Goal: Task Accomplishment & Management: Use online tool/utility

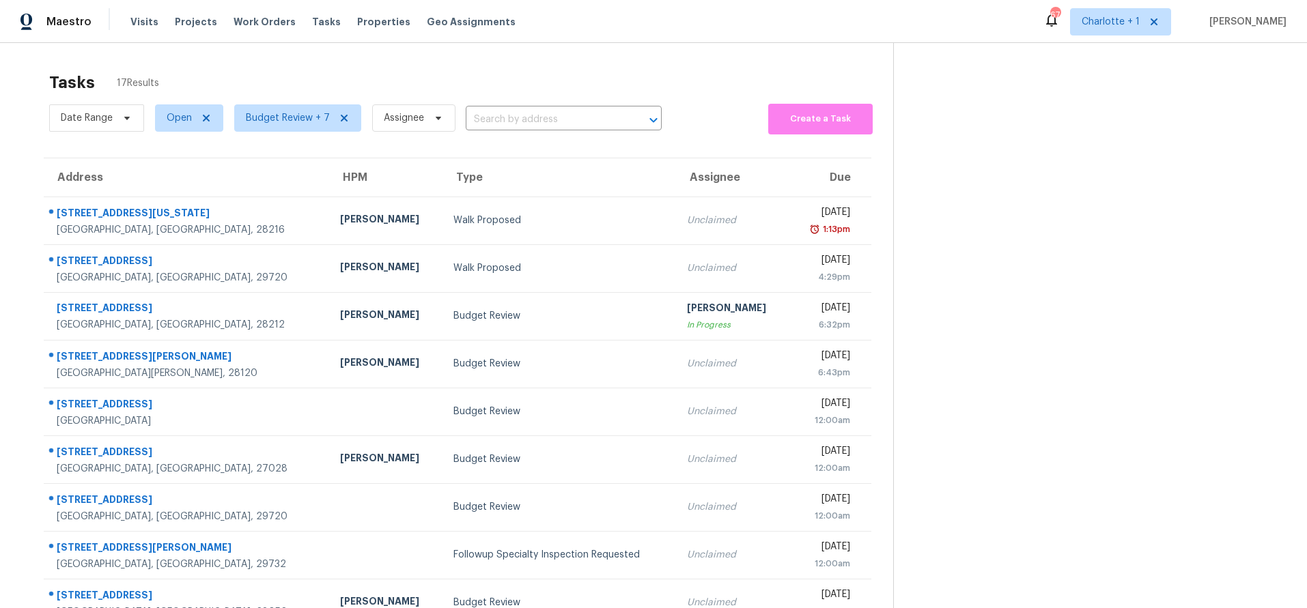
click at [538, 76] on div "Tasks 17 Results" at bounding box center [471, 83] width 844 height 36
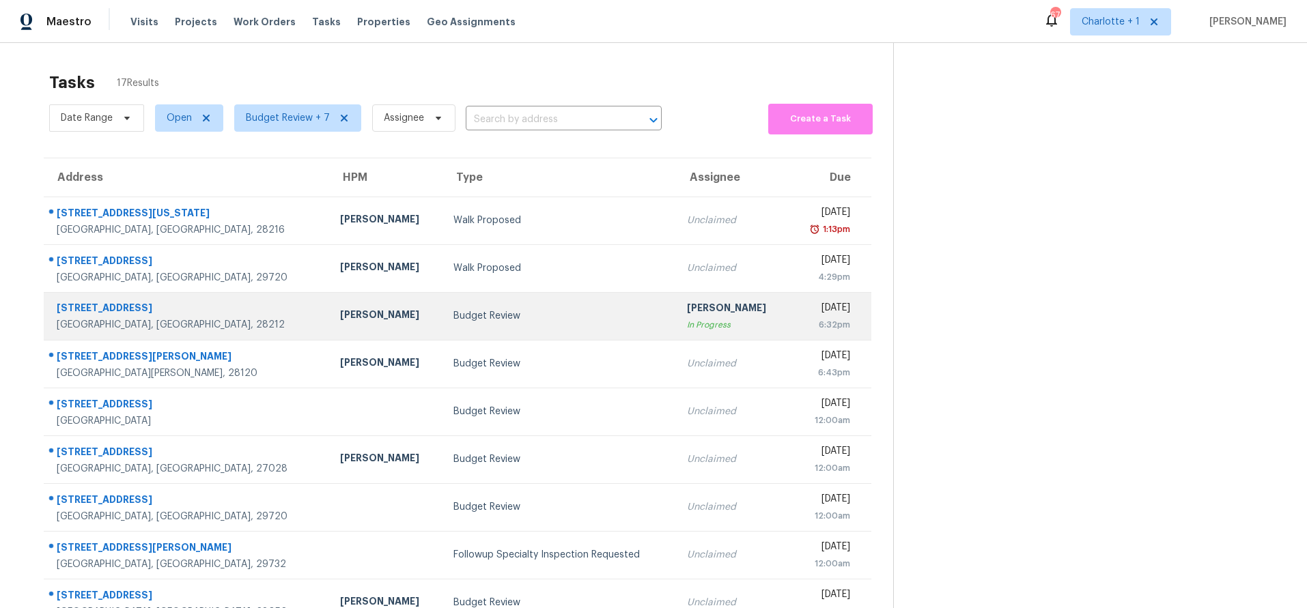
click at [211, 298] on td "7336 Pebblestone Dr Apt F Charlotte, NC, 28212" at bounding box center [186, 316] width 285 height 48
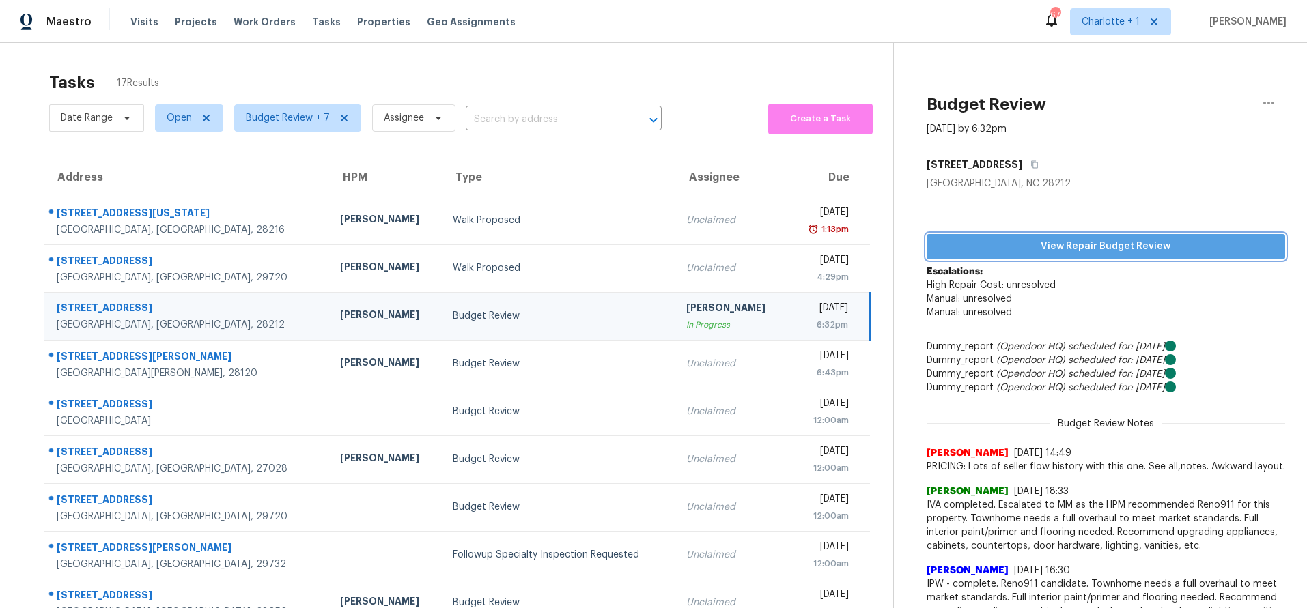
click at [1006, 242] on span "View Repair Budget Review" at bounding box center [1105, 246] width 337 height 17
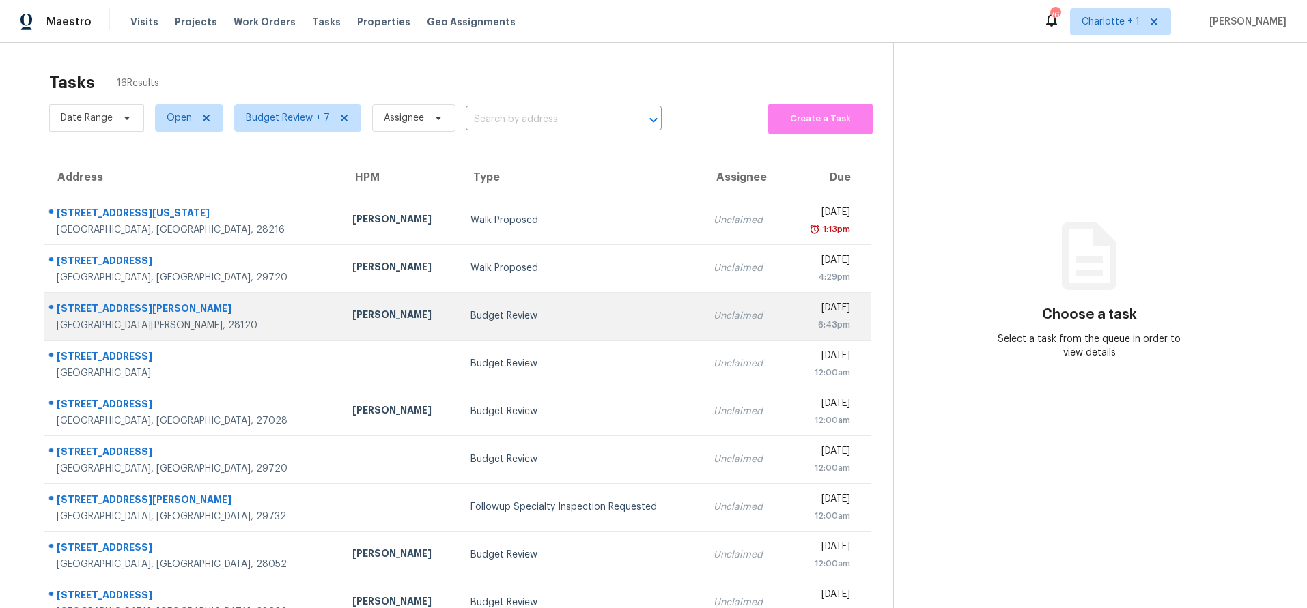
click at [470, 316] on div "Budget Review" at bounding box center [580, 316] width 221 height 14
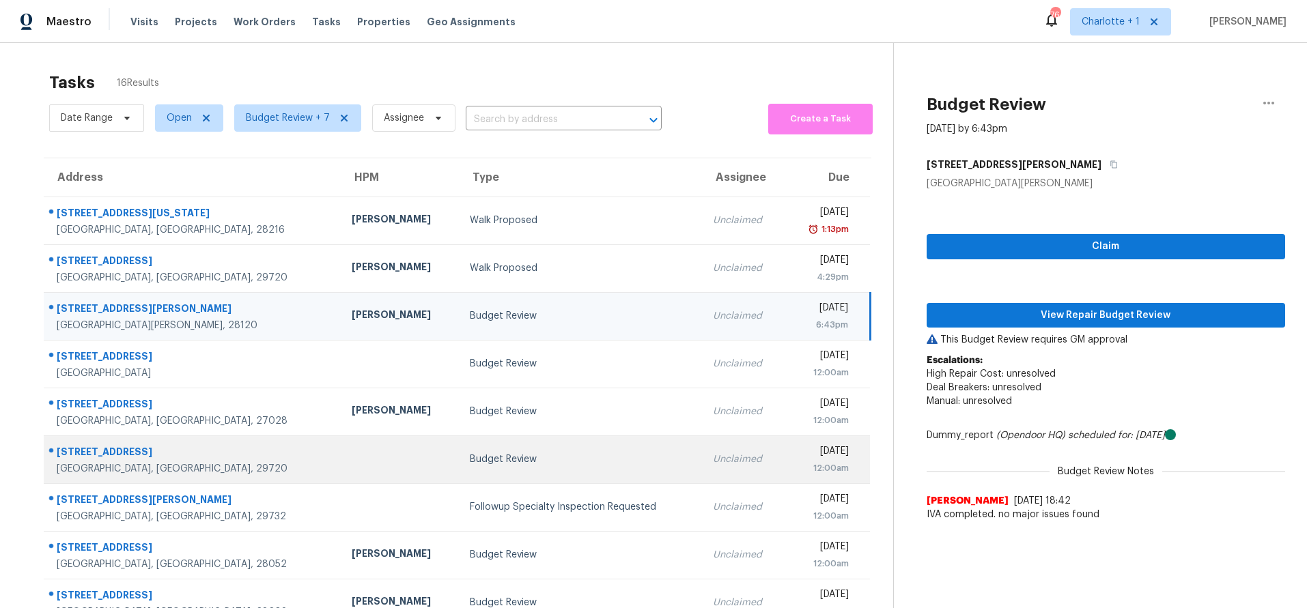
scroll to position [113, 0]
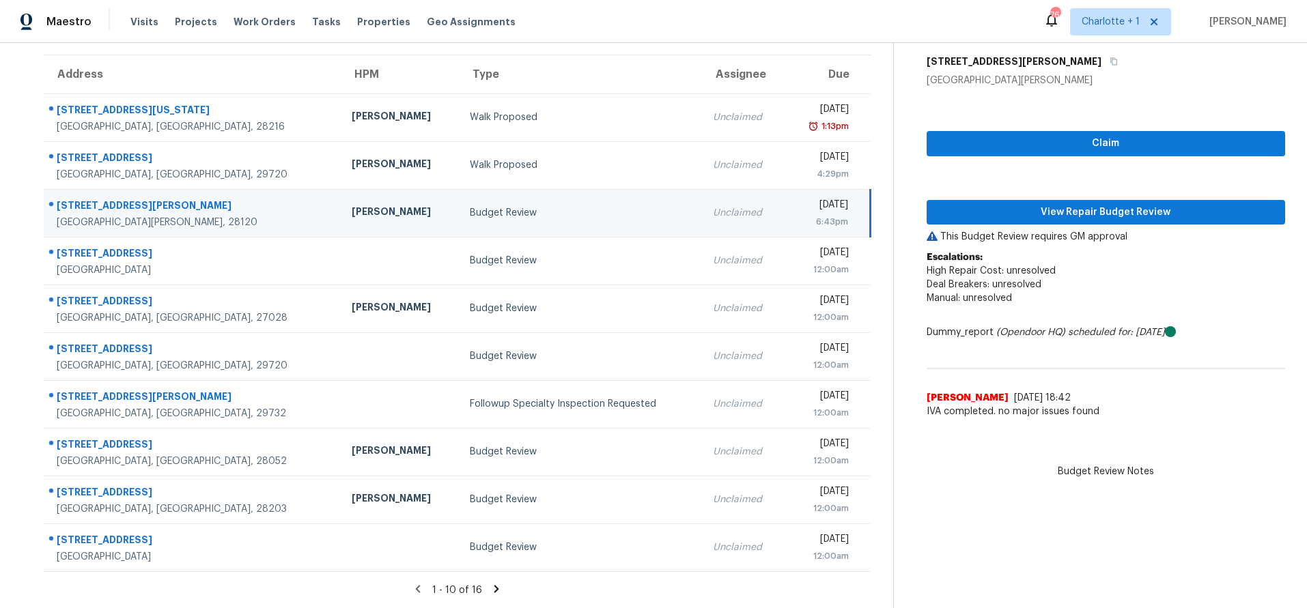
click at [494, 585] on icon at bounding box center [496, 589] width 5 height 8
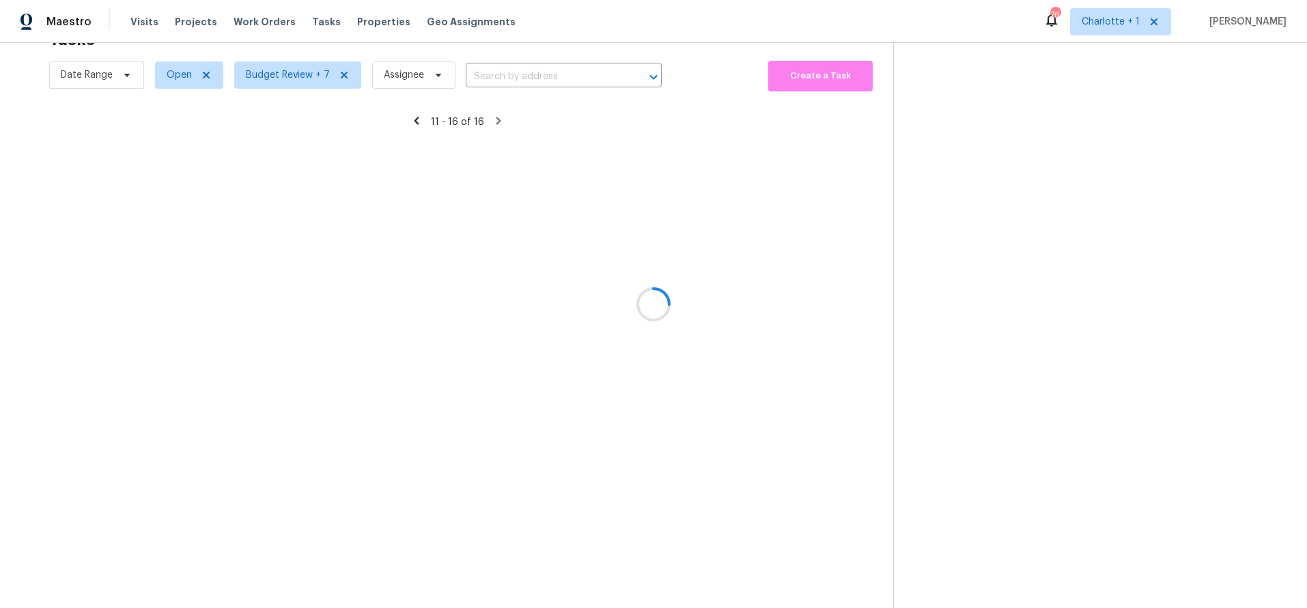
scroll to position [53, 0]
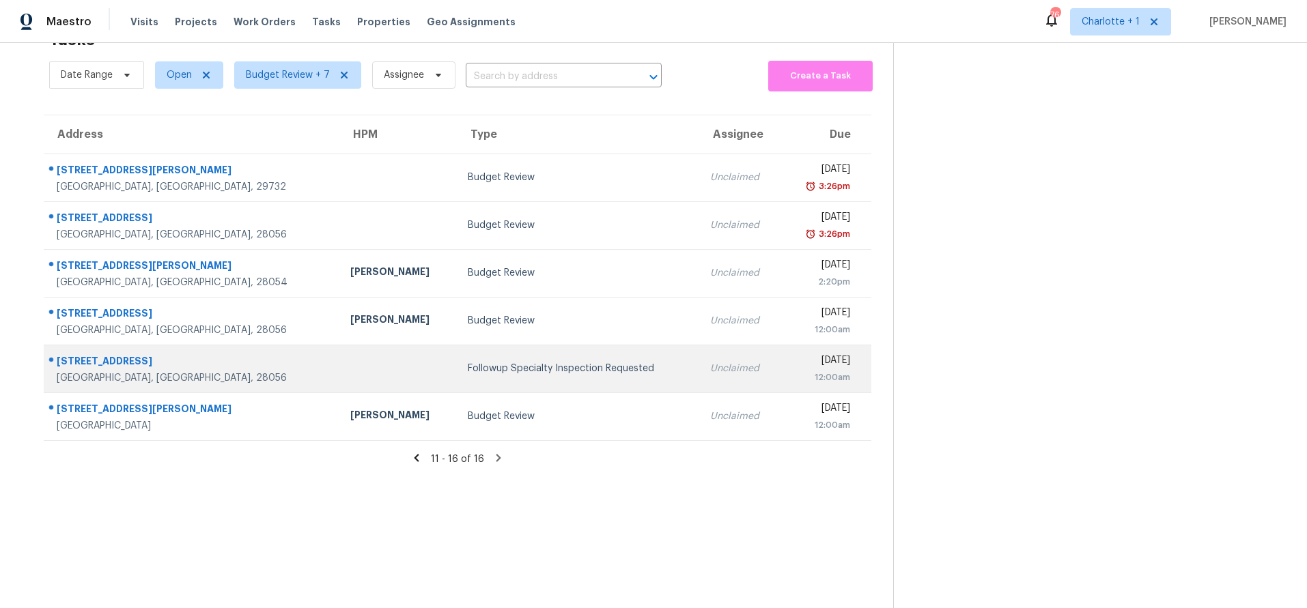
click at [457, 367] on td "Followup Specialty Inspection Requested" at bounding box center [578, 369] width 242 height 48
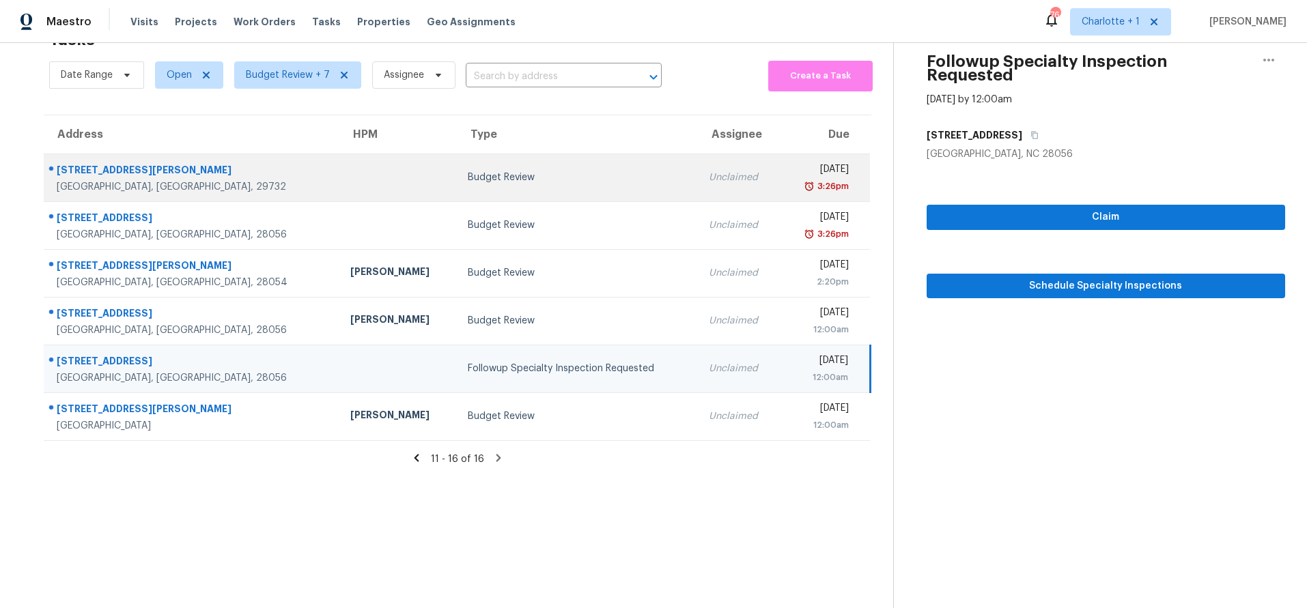
click at [469, 171] on div "Budget Review" at bounding box center [578, 178] width 220 height 14
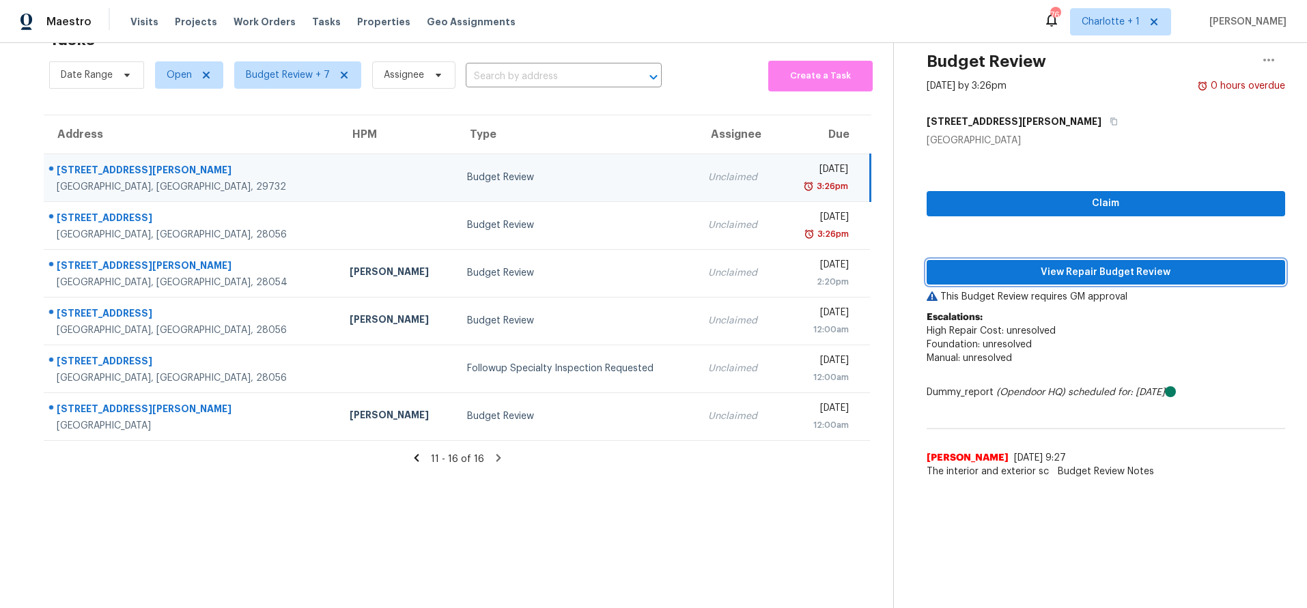
click at [1023, 266] on span "View Repair Budget Review" at bounding box center [1105, 272] width 337 height 17
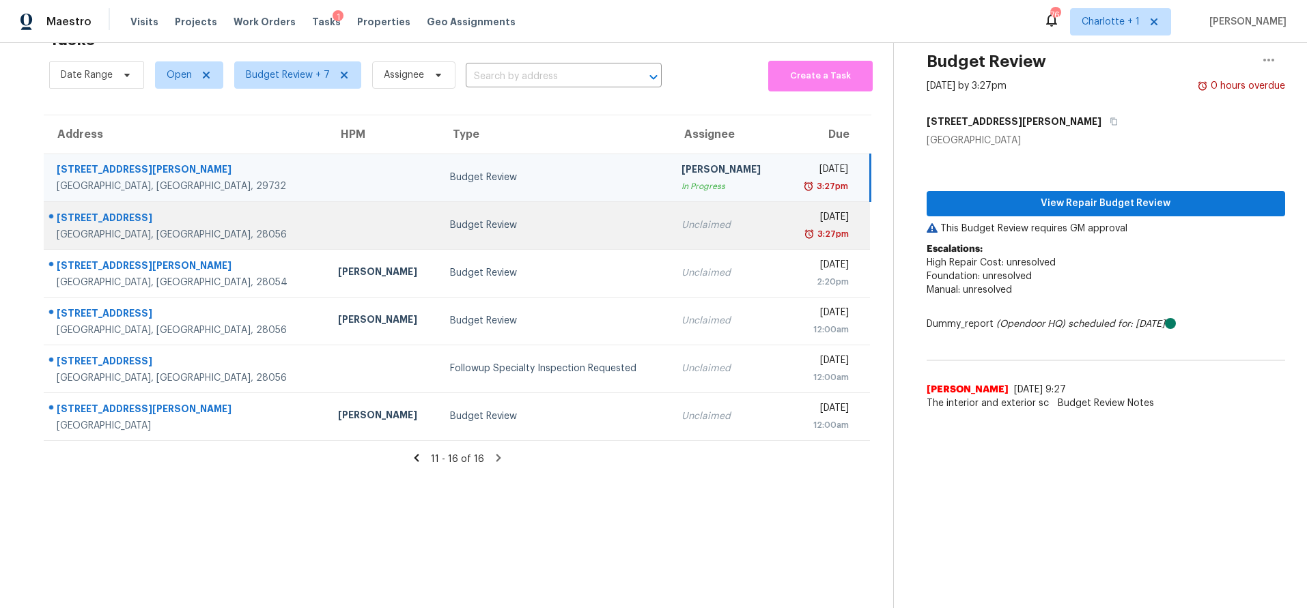
click at [195, 212] on div "[STREET_ADDRESS]" at bounding box center [186, 219] width 259 height 17
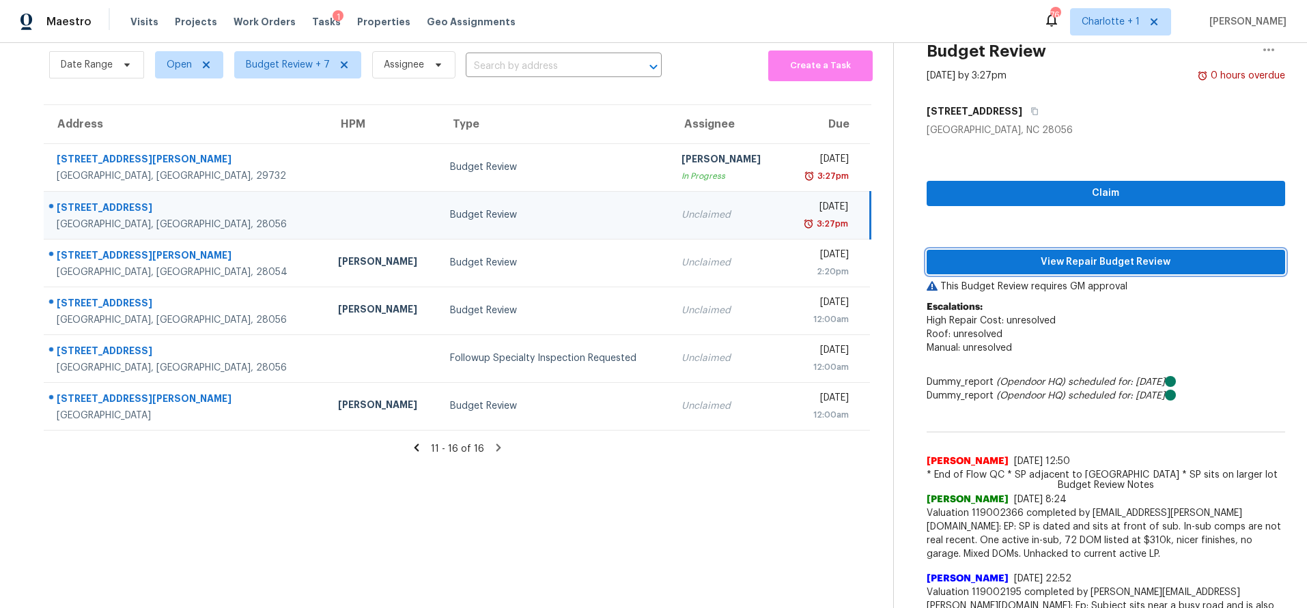
click at [1107, 264] on span "View Repair Budget Review" at bounding box center [1105, 262] width 337 height 17
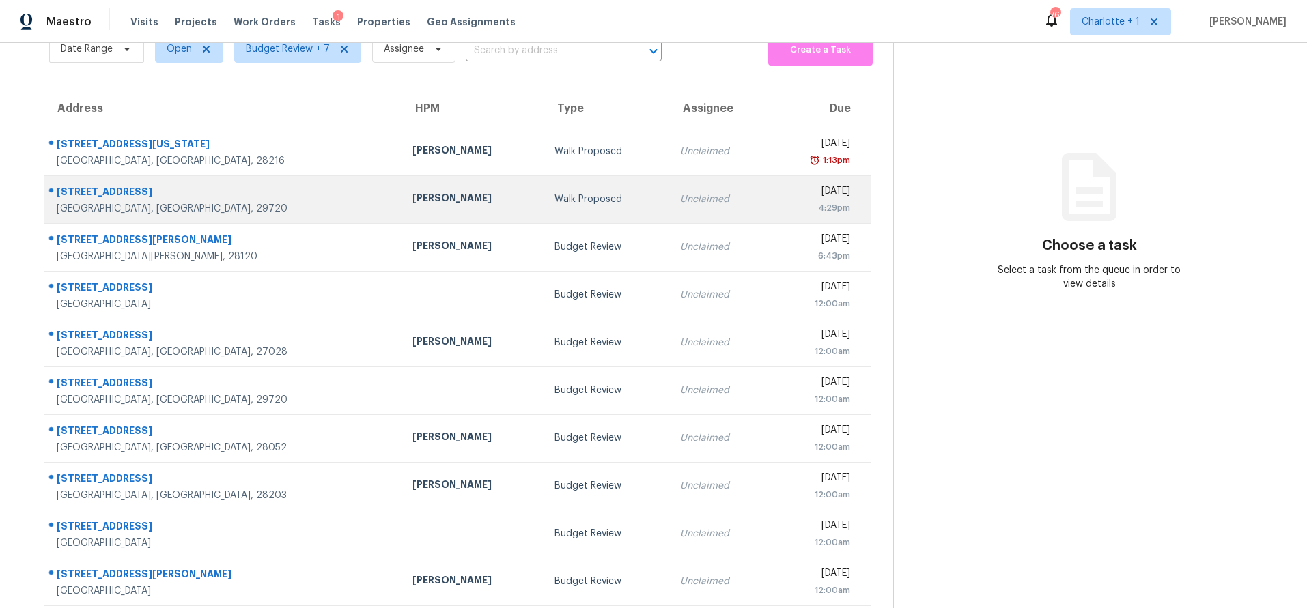
scroll to position [67, 0]
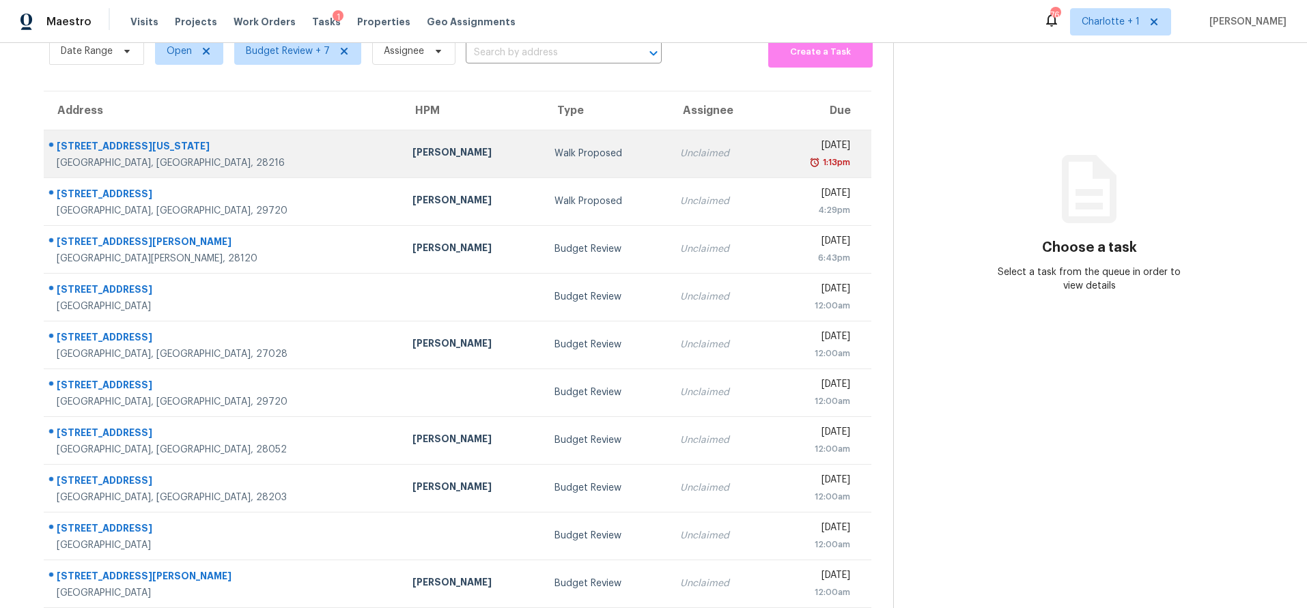
click at [554, 154] on div "Walk Proposed" at bounding box center [606, 154] width 104 height 14
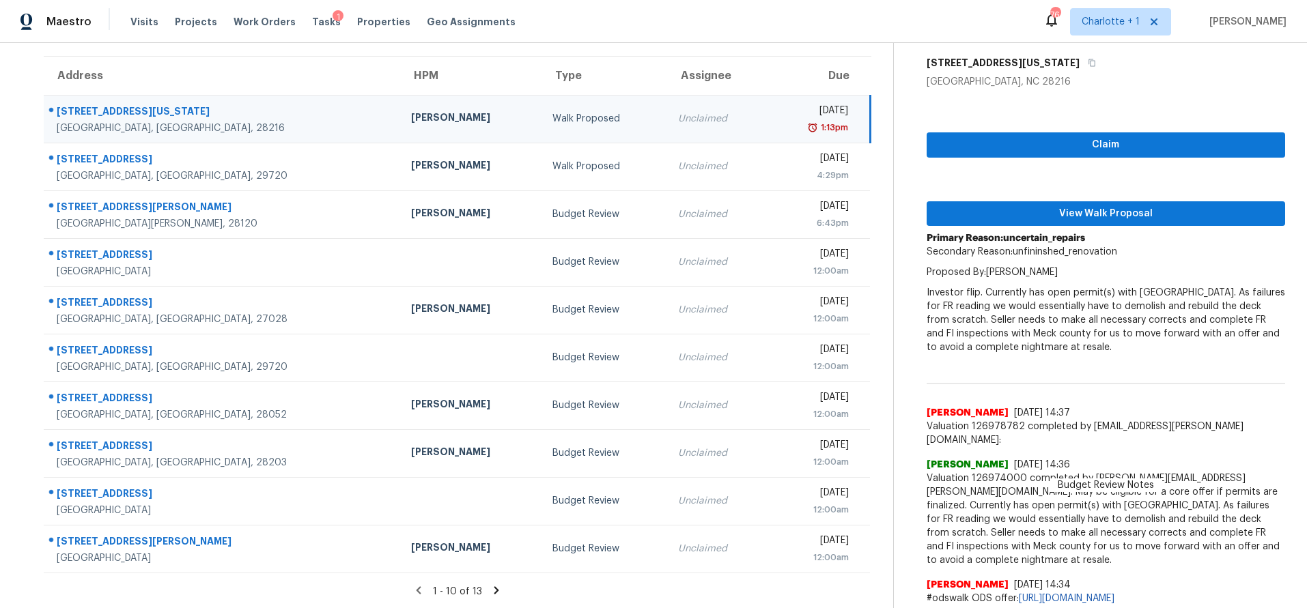
scroll to position [96, 0]
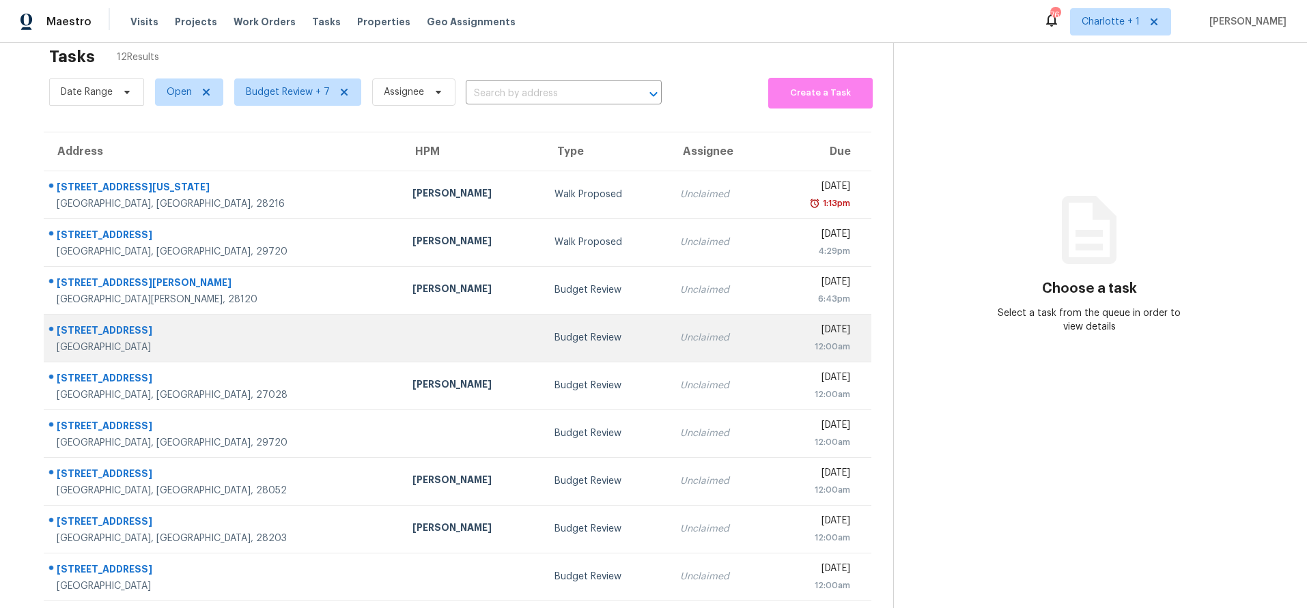
scroll to position [113, 0]
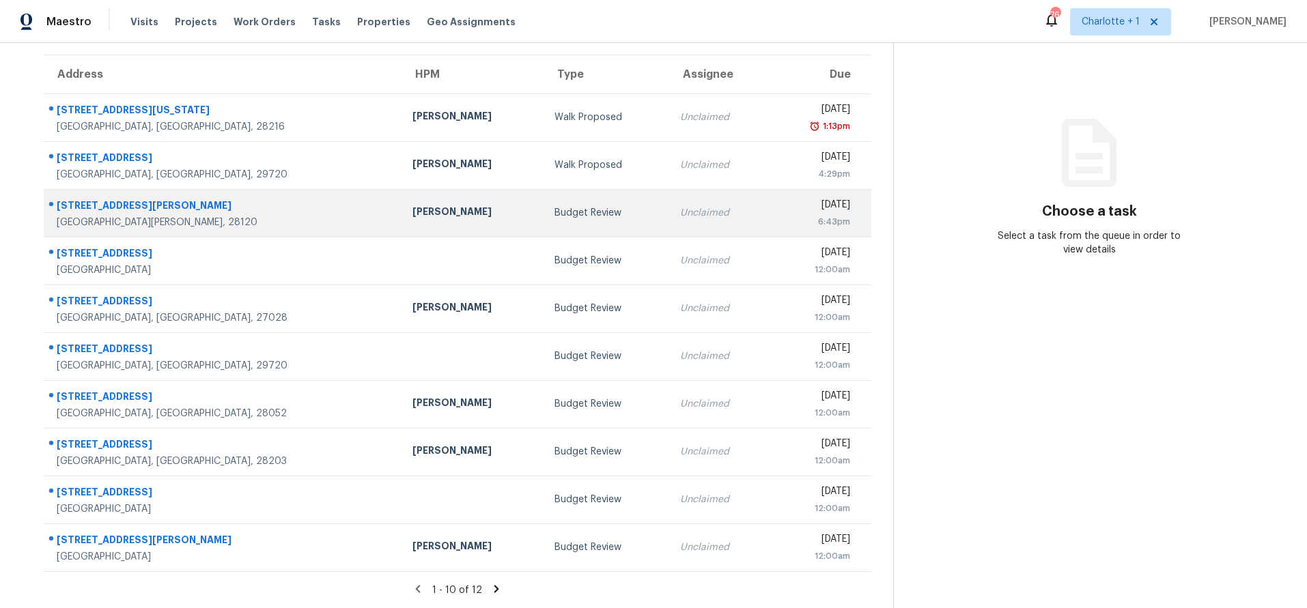
click at [543, 220] on td "Budget Review" at bounding box center [606, 213] width 126 height 48
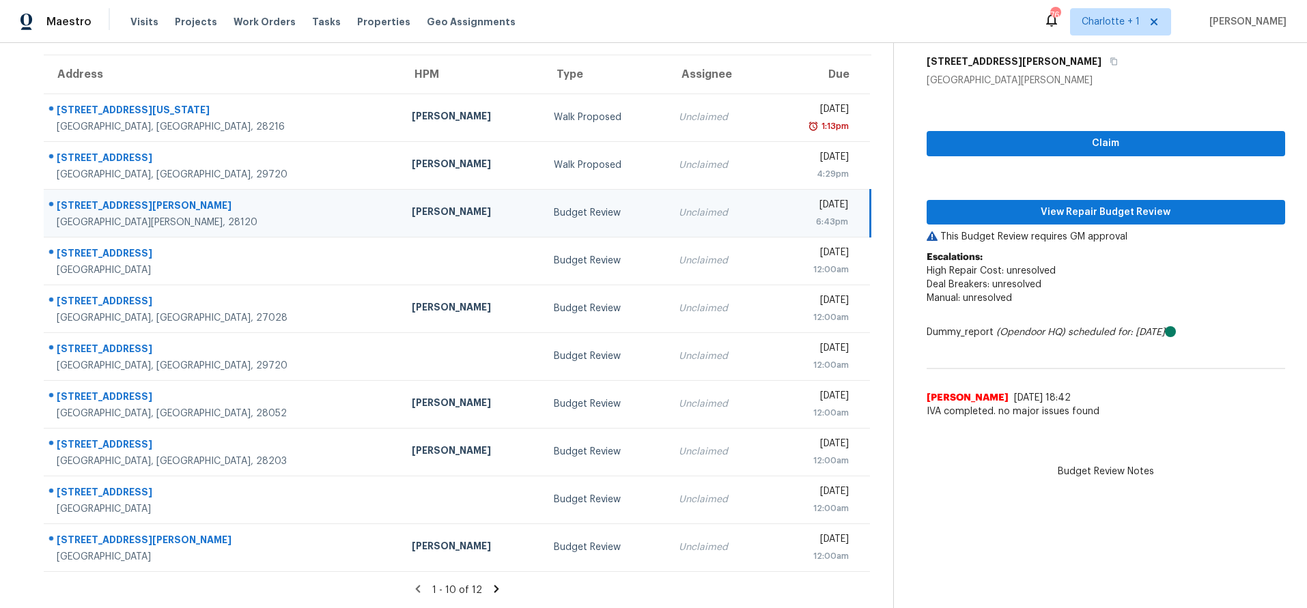
click at [491, 583] on icon at bounding box center [496, 589] width 12 height 12
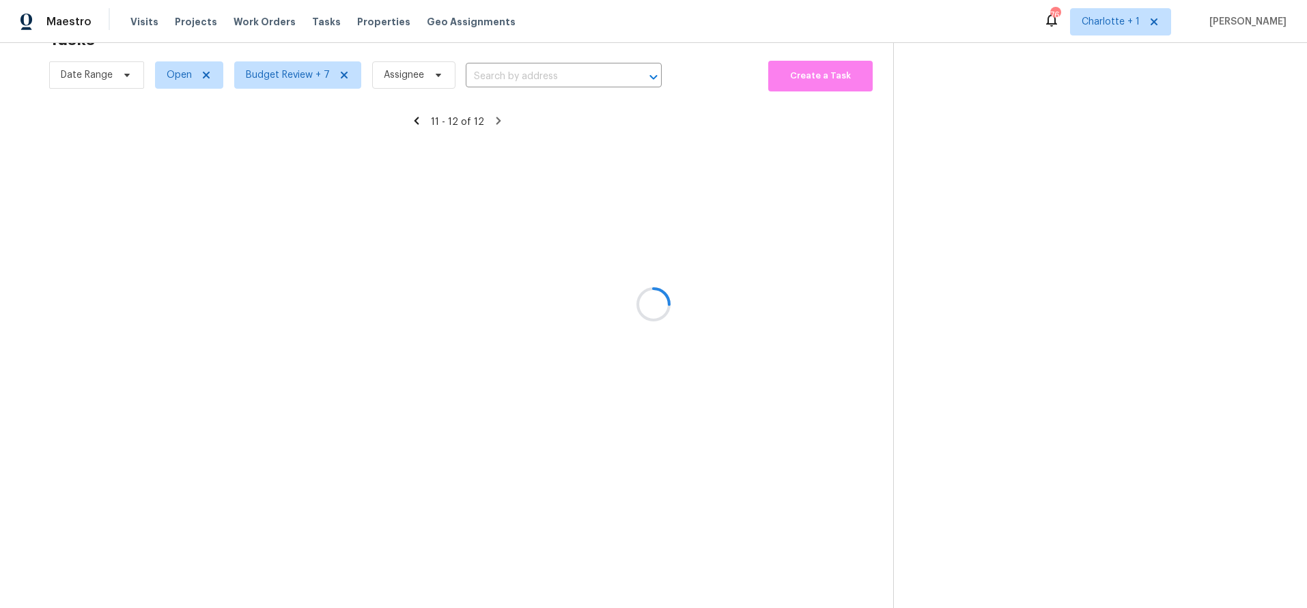
scroll to position [53, 0]
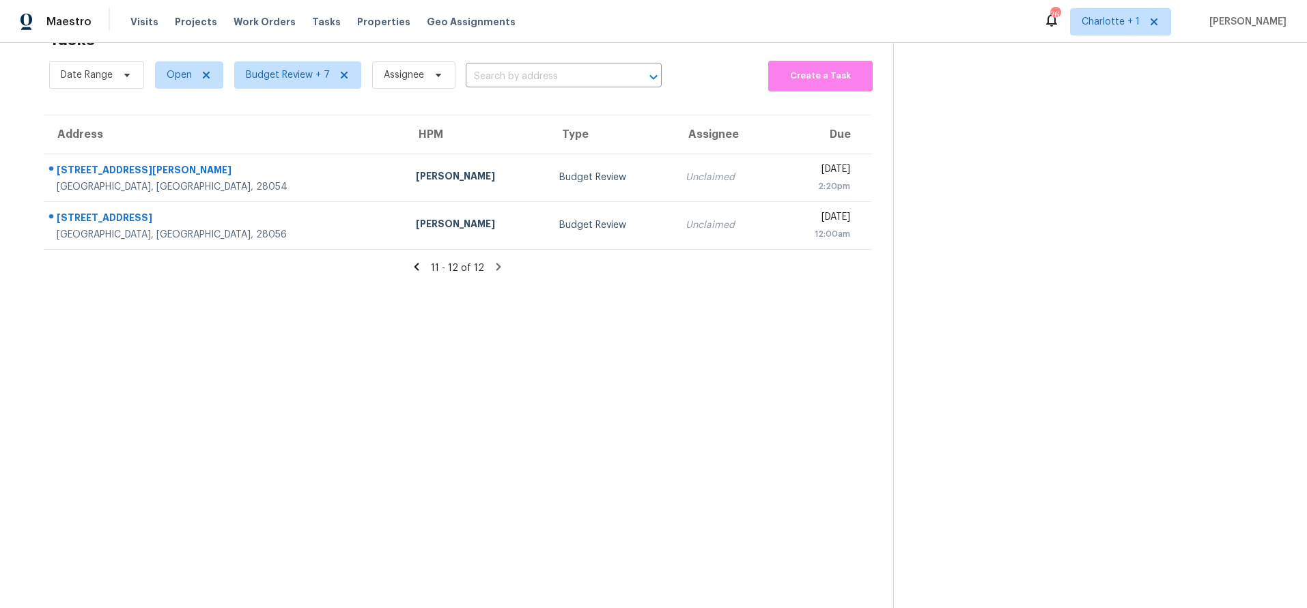
click at [416, 261] on icon at bounding box center [416, 267] width 12 height 12
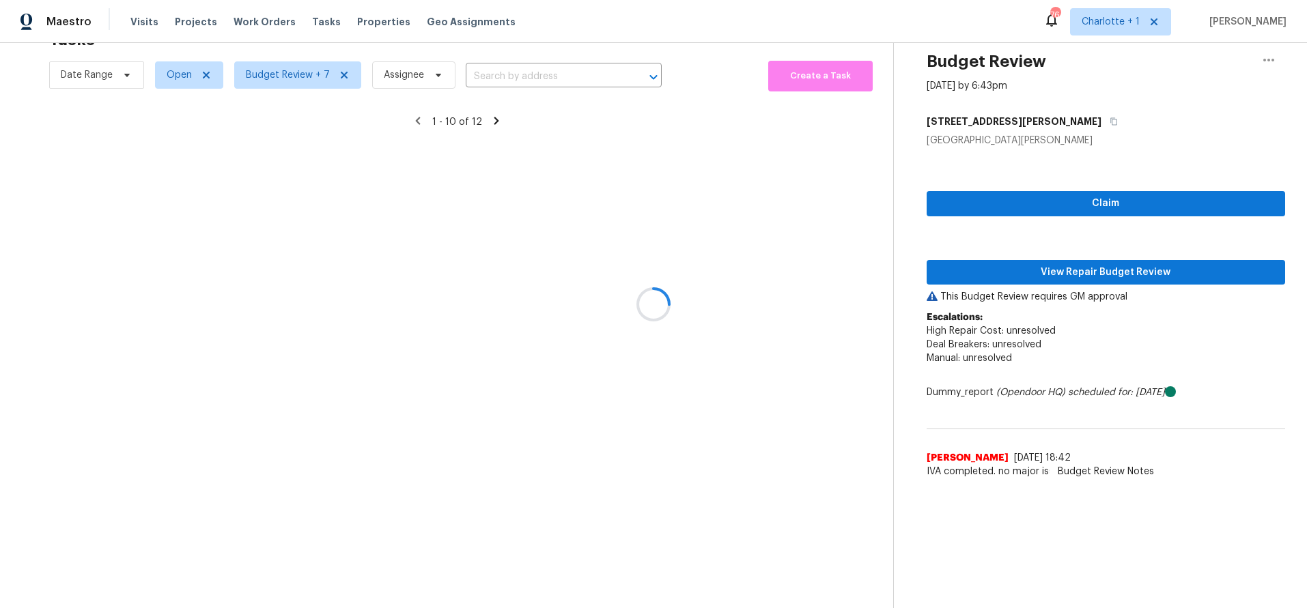
scroll to position [113, 0]
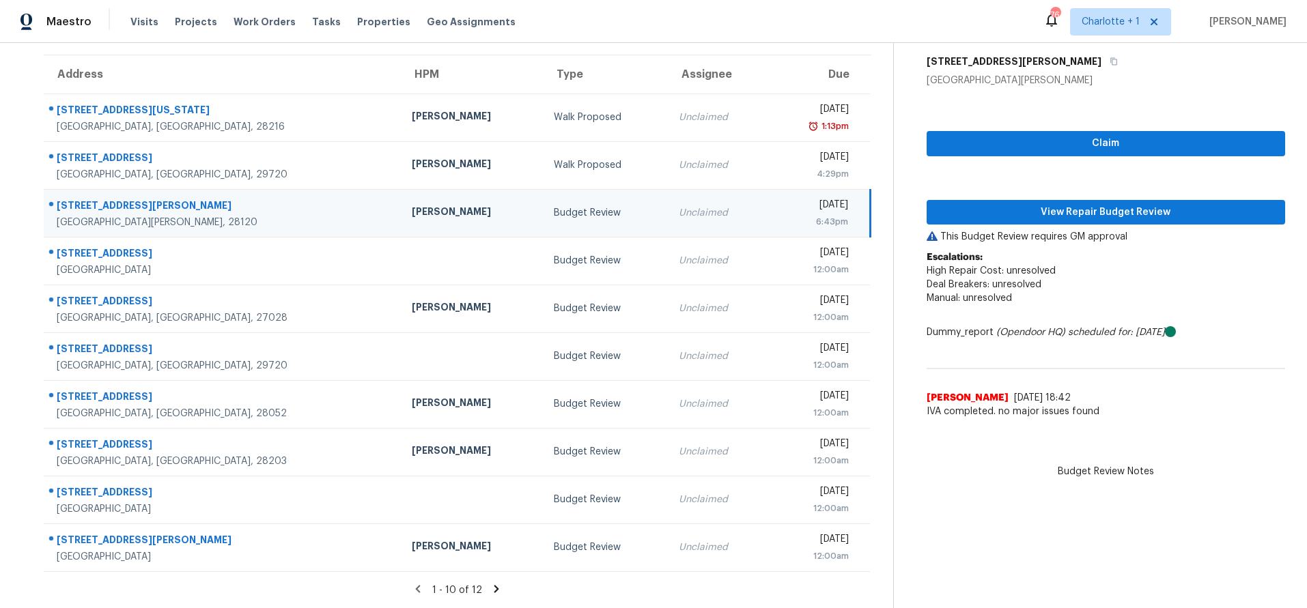
click at [424, 201] on td "[PERSON_NAME]" at bounding box center [472, 213] width 142 height 48
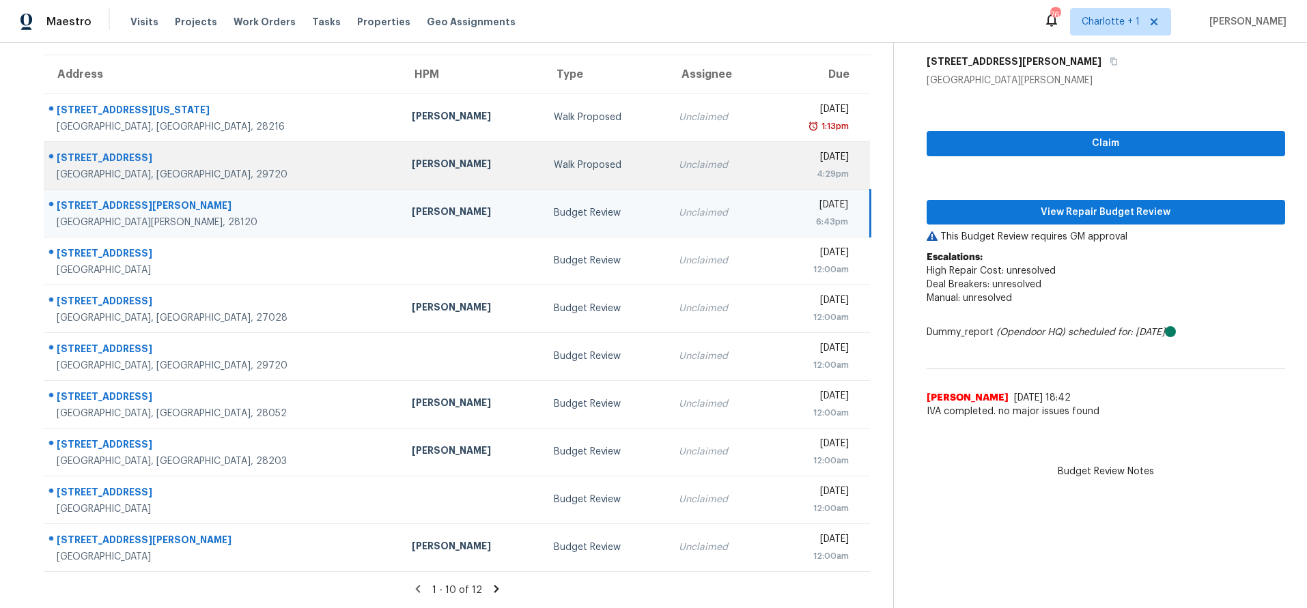
click at [412, 157] on div "[PERSON_NAME]" at bounding box center [472, 165] width 120 height 17
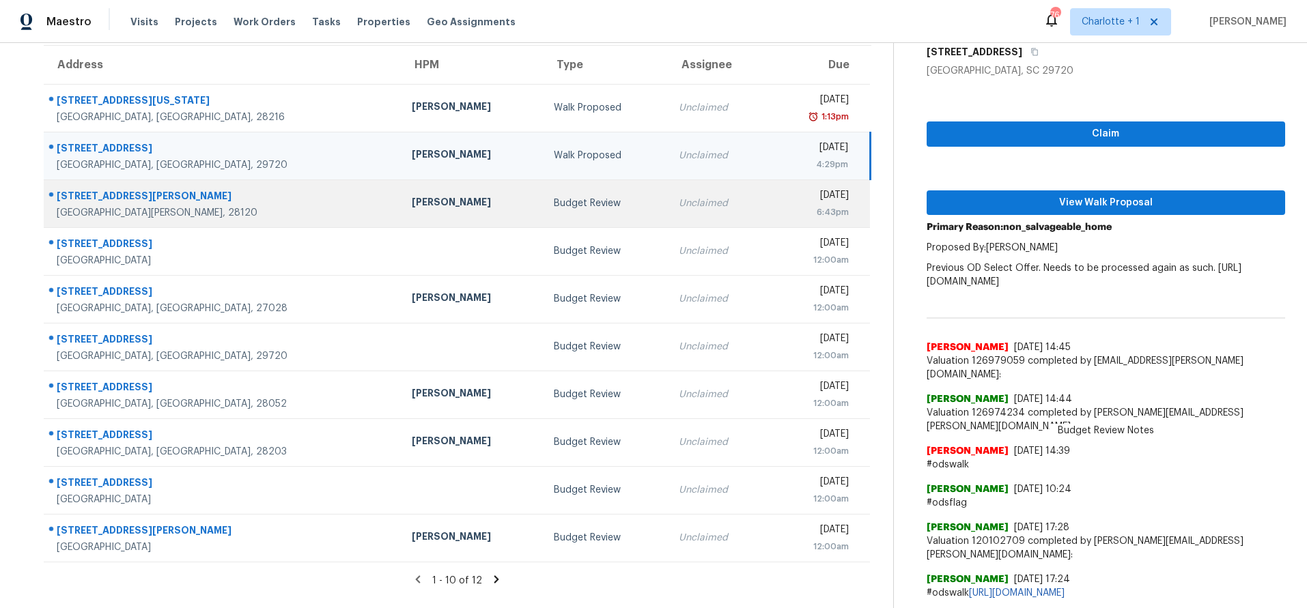
click at [401, 222] on td "[PERSON_NAME]" at bounding box center [472, 204] width 142 height 48
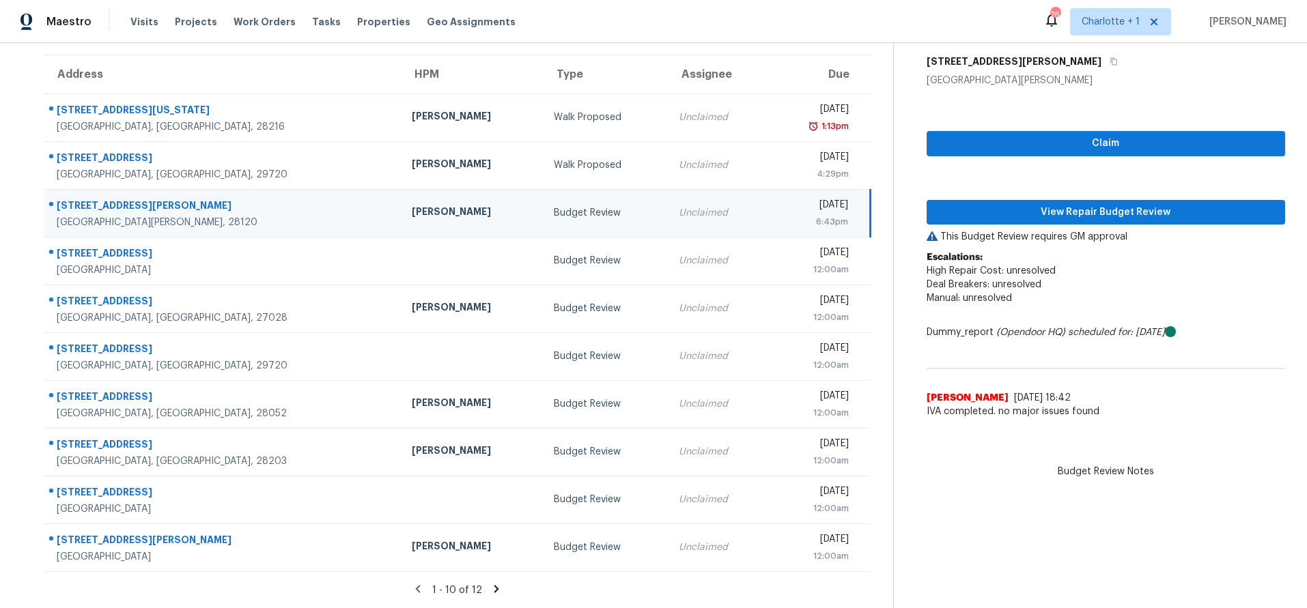
click at [976, 188] on div "Claim View Repair Budget Review This Budget Review requires GM approval Escalat…" at bounding box center [1105, 256] width 358 height 338
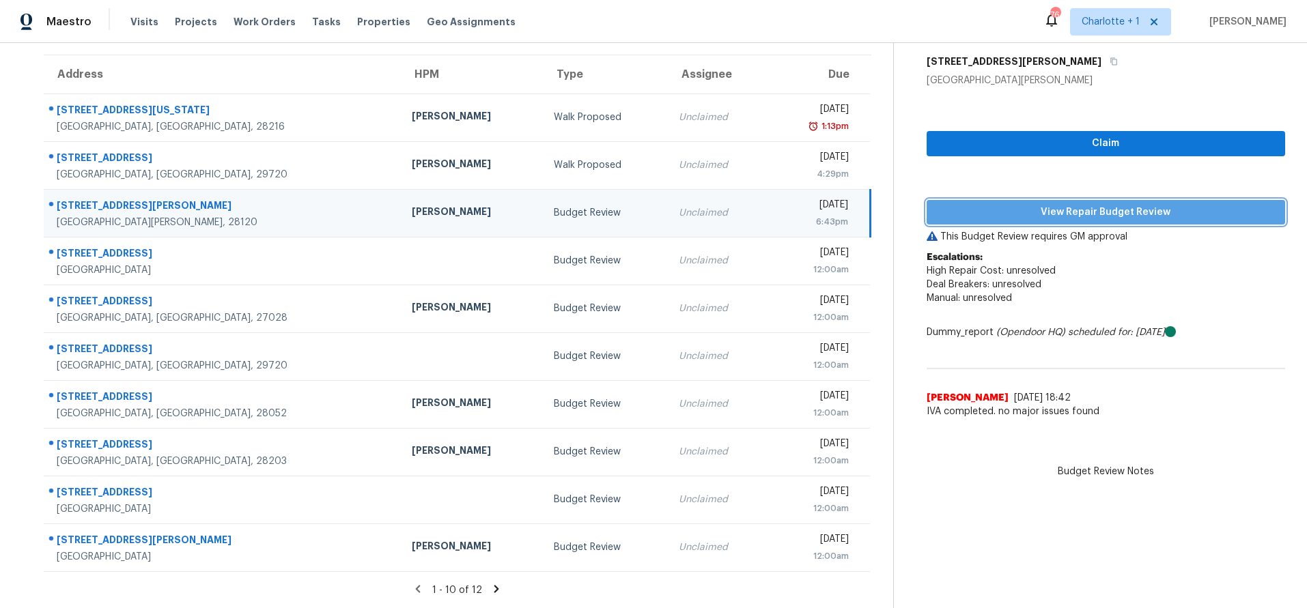
click at [978, 204] on span "View Repair Budget Review" at bounding box center [1105, 212] width 337 height 17
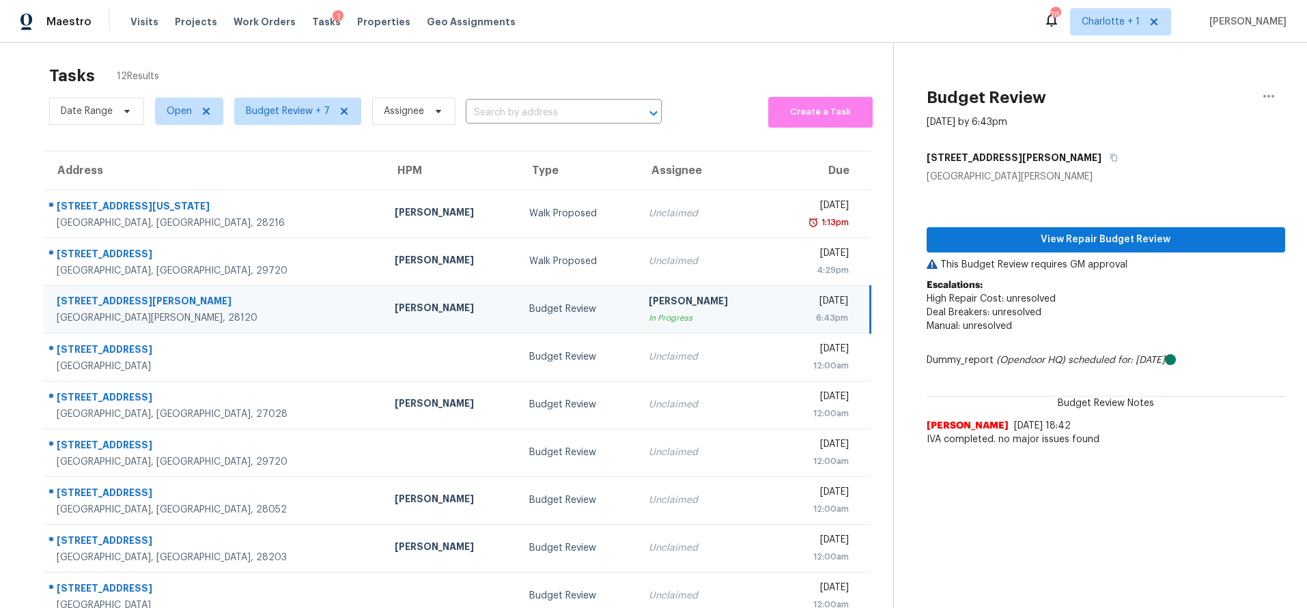
scroll to position [0, 0]
